Goal: Complete application form

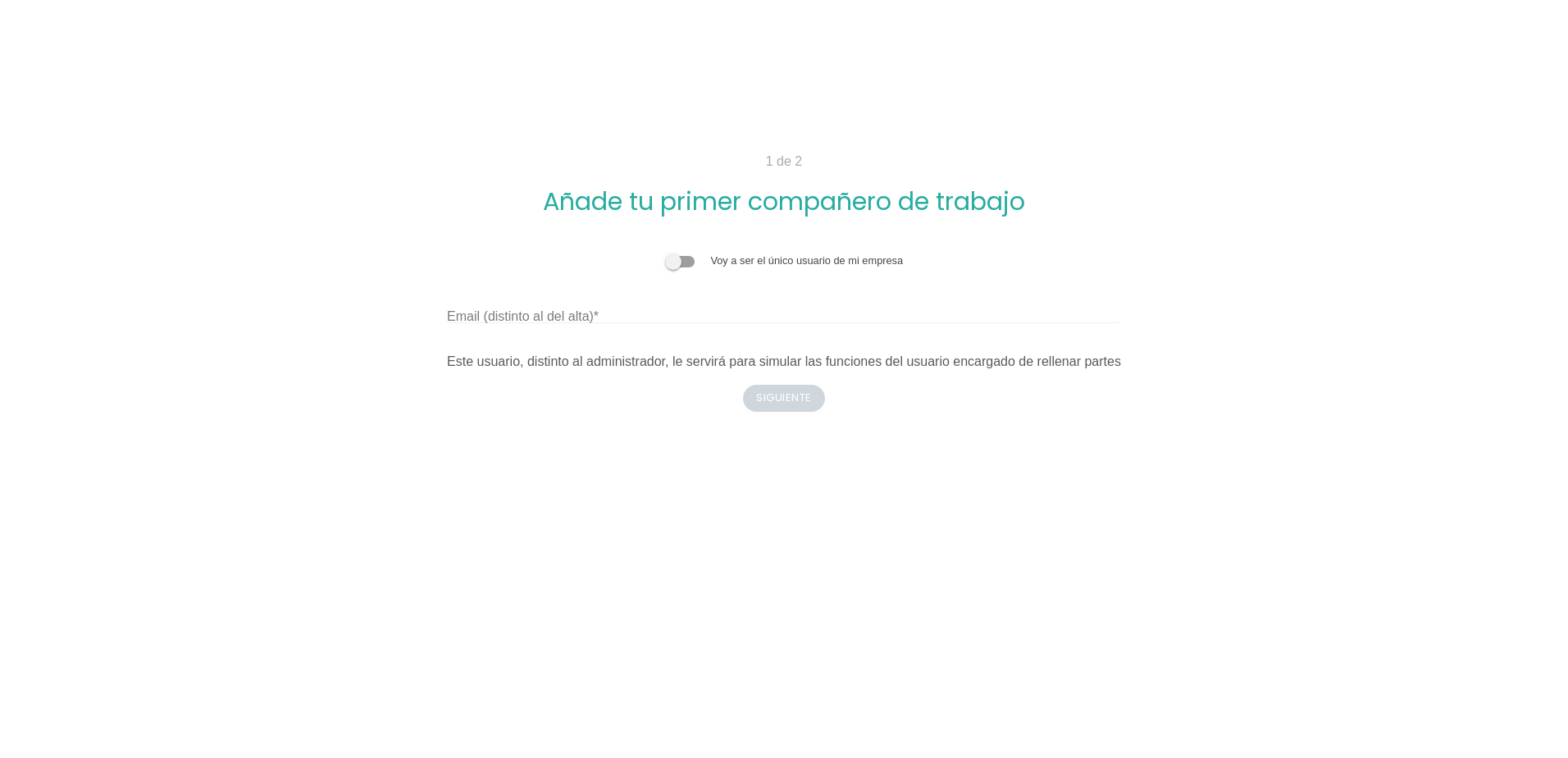
click at [685, 262] on span at bounding box center [680, 261] width 30 height 11
click at [665, 253] on input "checkbox" at bounding box center [665, 253] width 0 height 0
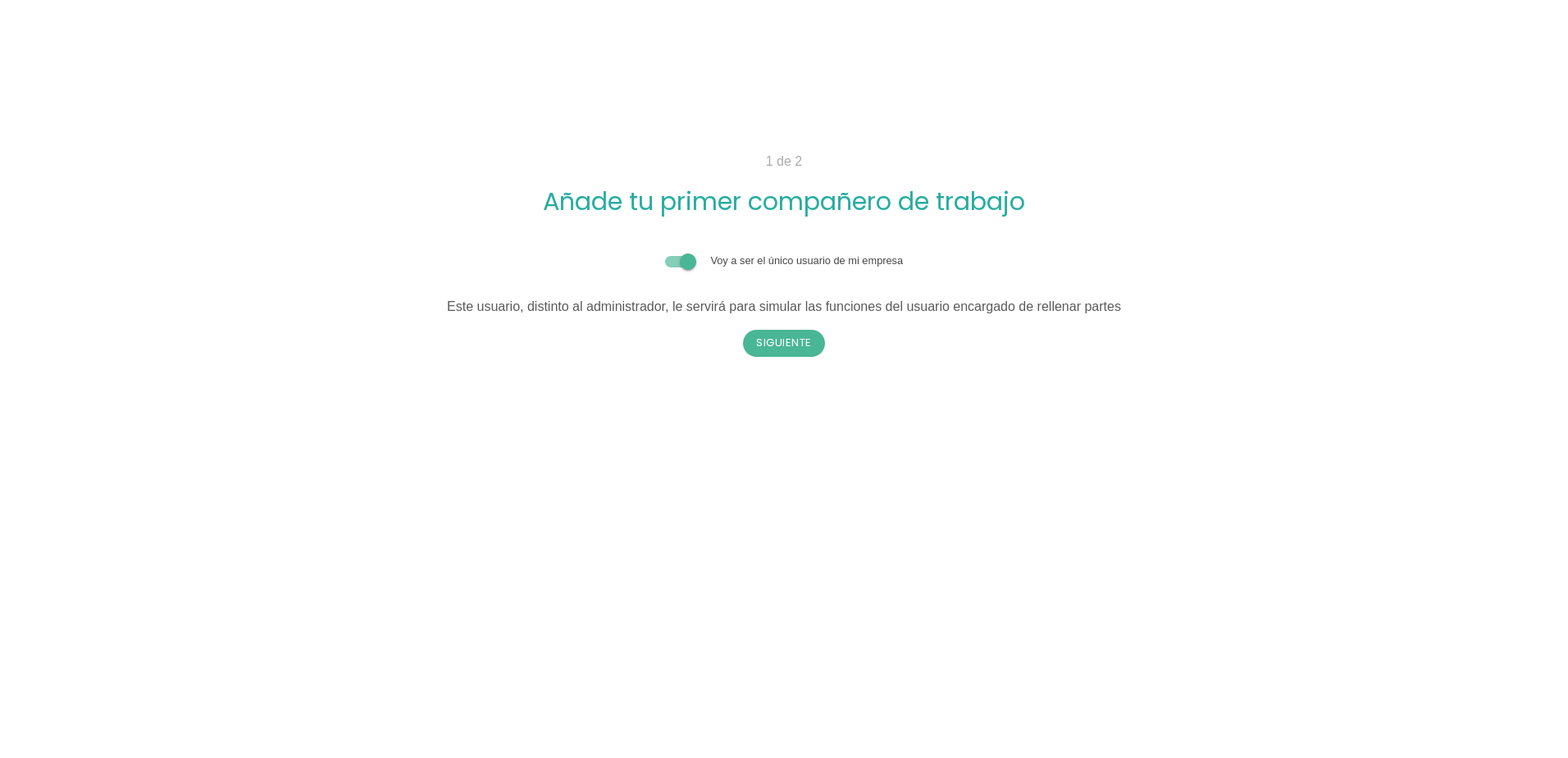
click at [676, 269] on div "Voy a ser el único usuario de mi empresa" at bounding box center [784, 260] width 674 height 16
click at [677, 262] on span at bounding box center [680, 261] width 30 height 11
click at [665, 253] on input "checkbox" at bounding box center [665, 253] width 0 height 0
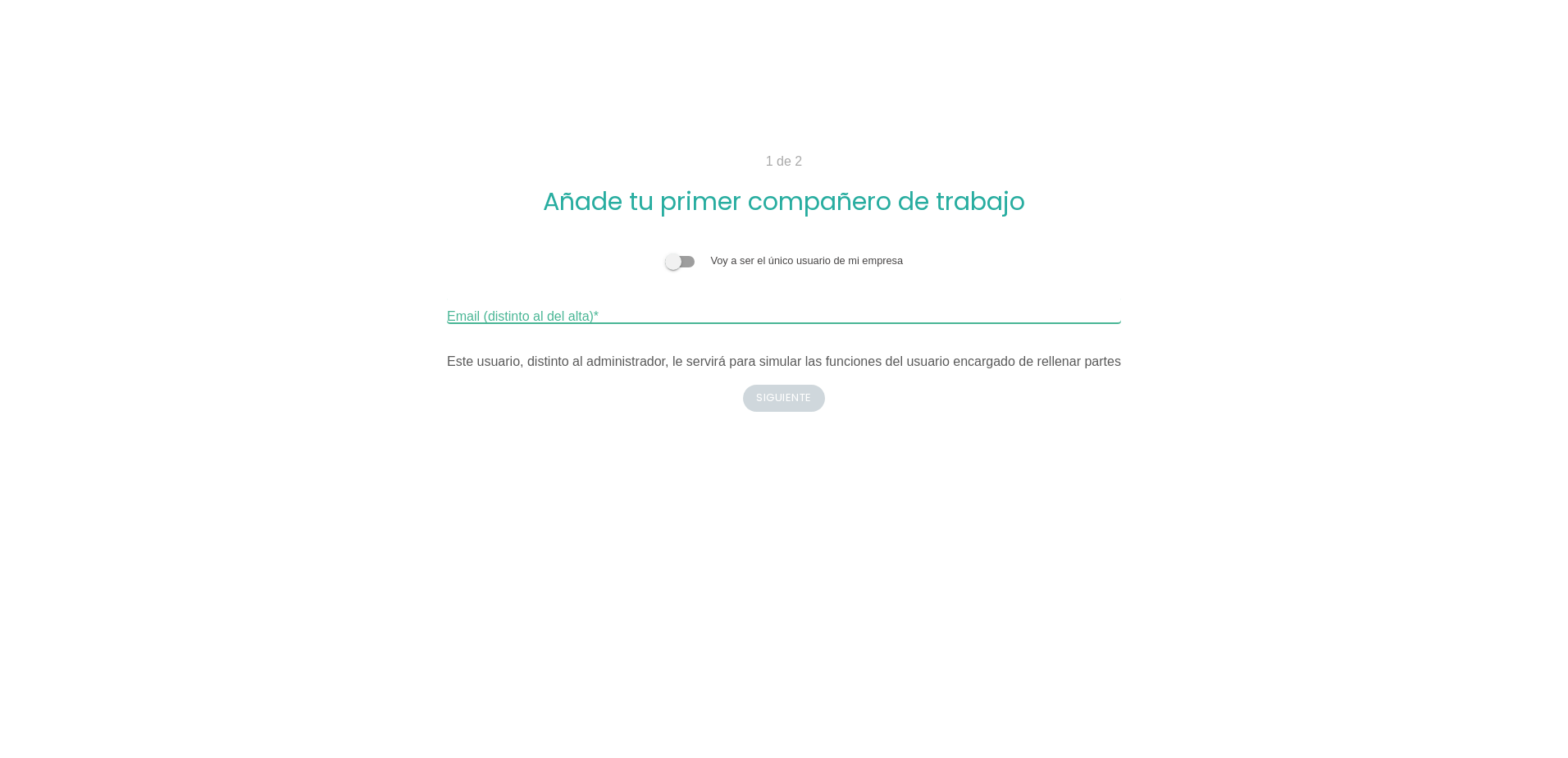
click at [638, 319] on input "Email (distinto al del alta)" at bounding box center [784, 310] width 674 height 26
click at [689, 259] on span at bounding box center [680, 261] width 30 height 11
click at [665, 253] on input "checkbox" at bounding box center [665, 253] width 0 height 0
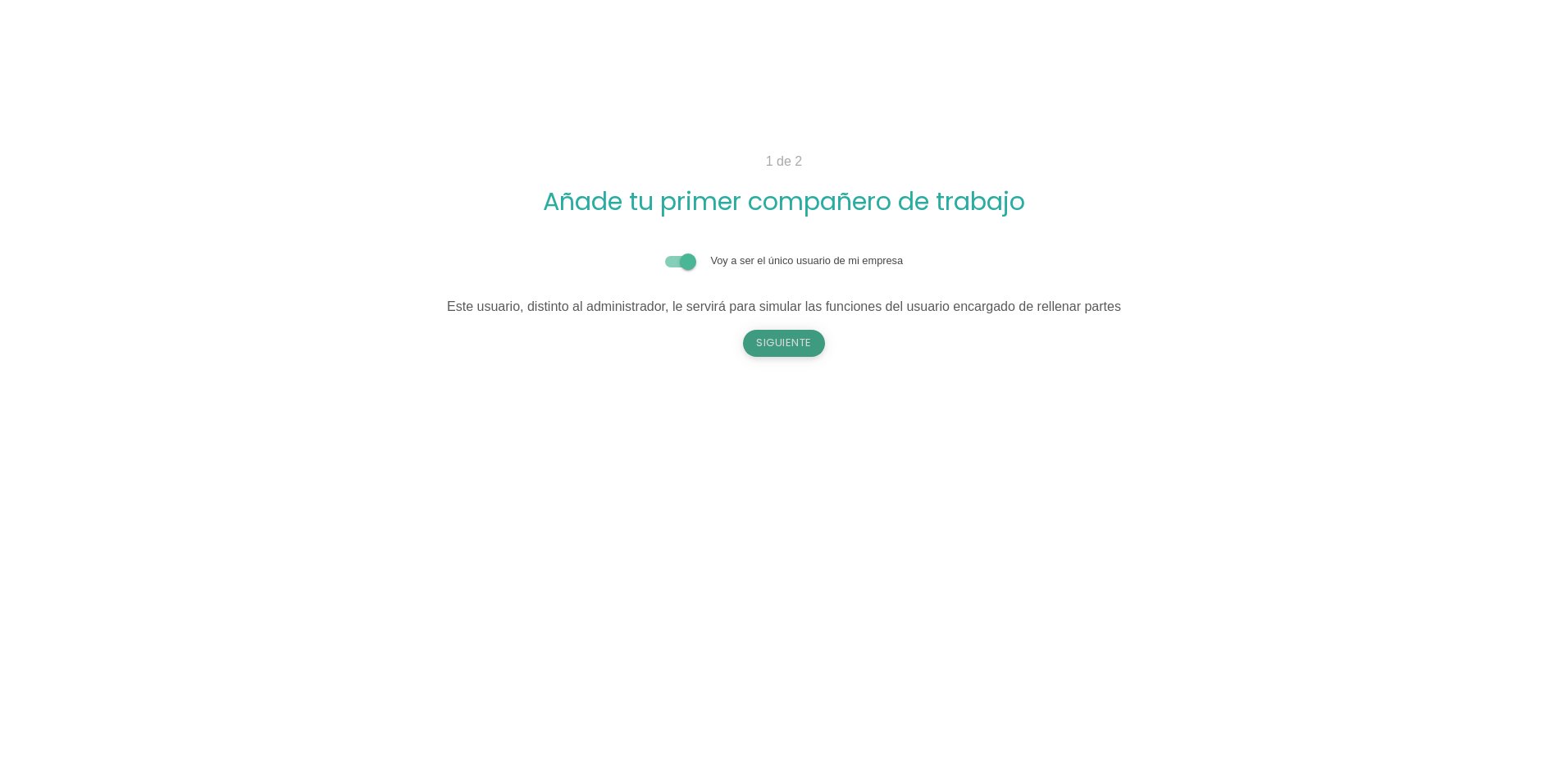
click at [788, 335] on button "Siguiente" at bounding box center [784, 343] width 82 height 26
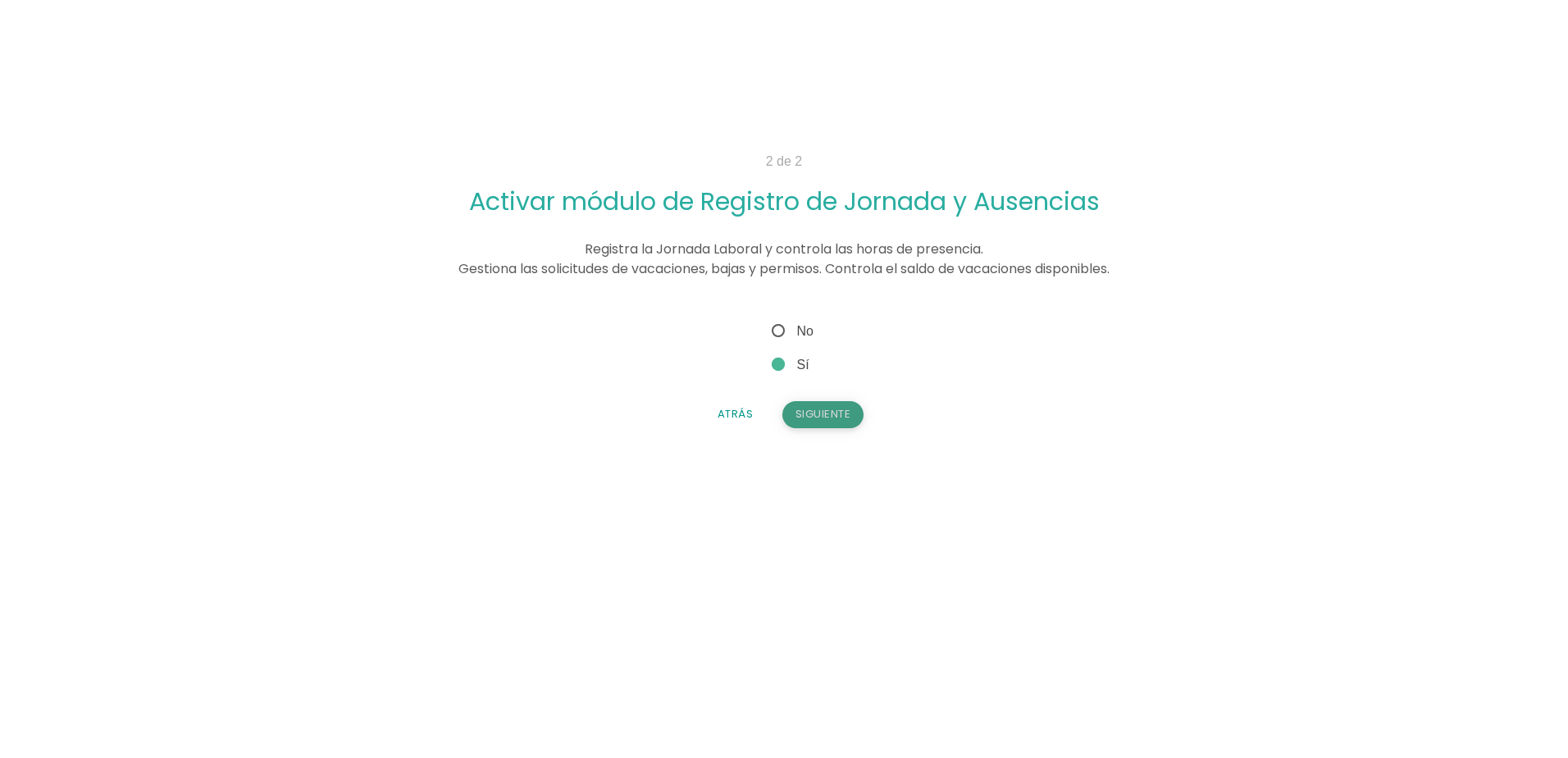
click at [830, 410] on button "Siguiente" at bounding box center [824, 415] width 82 height 26
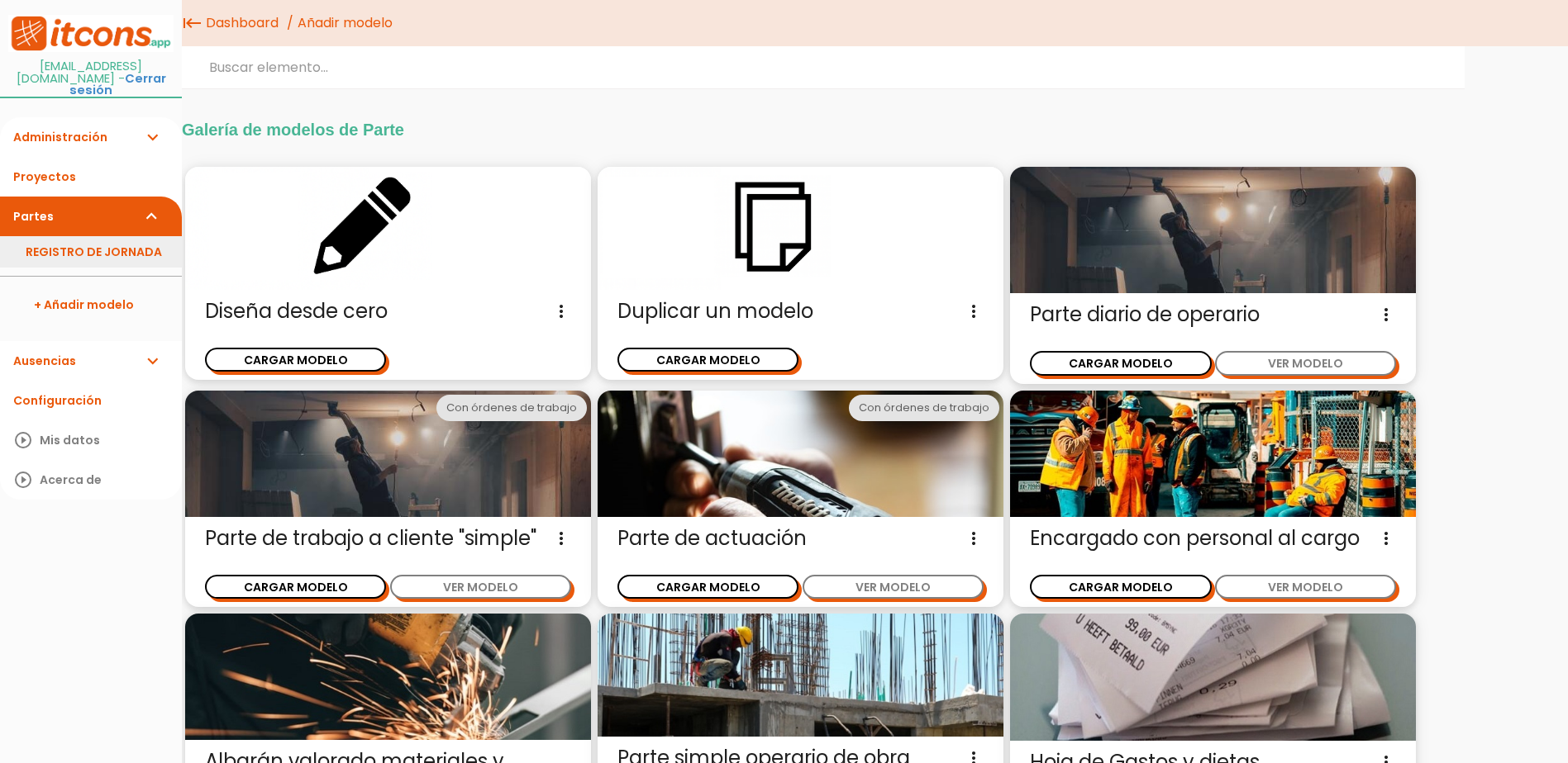
click at [81, 243] on link "REGISTRO DE JORNADA" at bounding box center [91, 252] width 182 height 32
